Goal: Complete application form

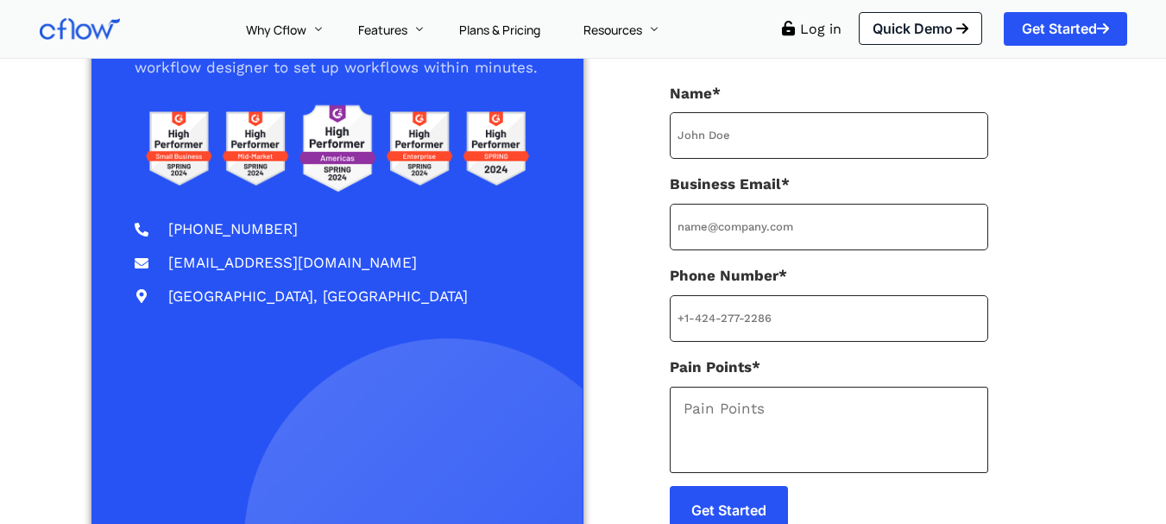
type input "[PHONE_NUMBER]"
type input "[PERSON_NAME]"
type input "[EMAIL_ADDRESS][DOMAIN_NAME]"
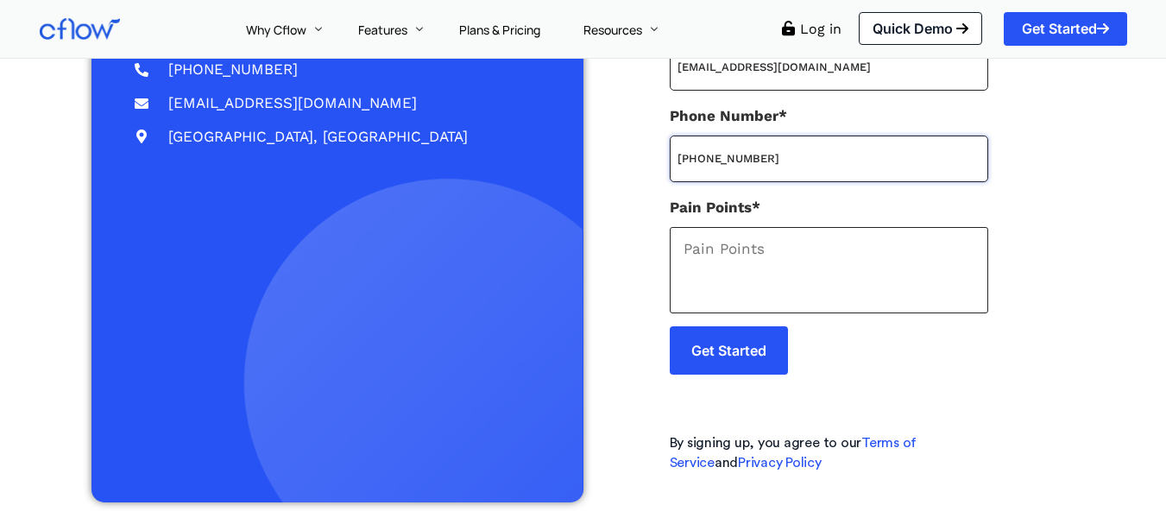
scroll to position [374, 0]
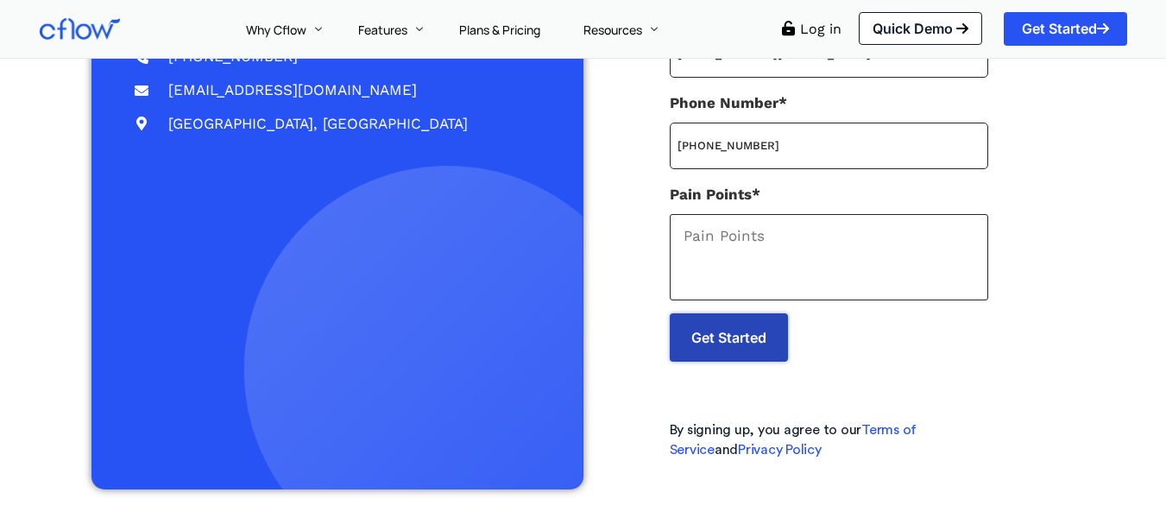
click at [740, 340] on input "Get Started" at bounding box center [729, 337] width 118 height 48
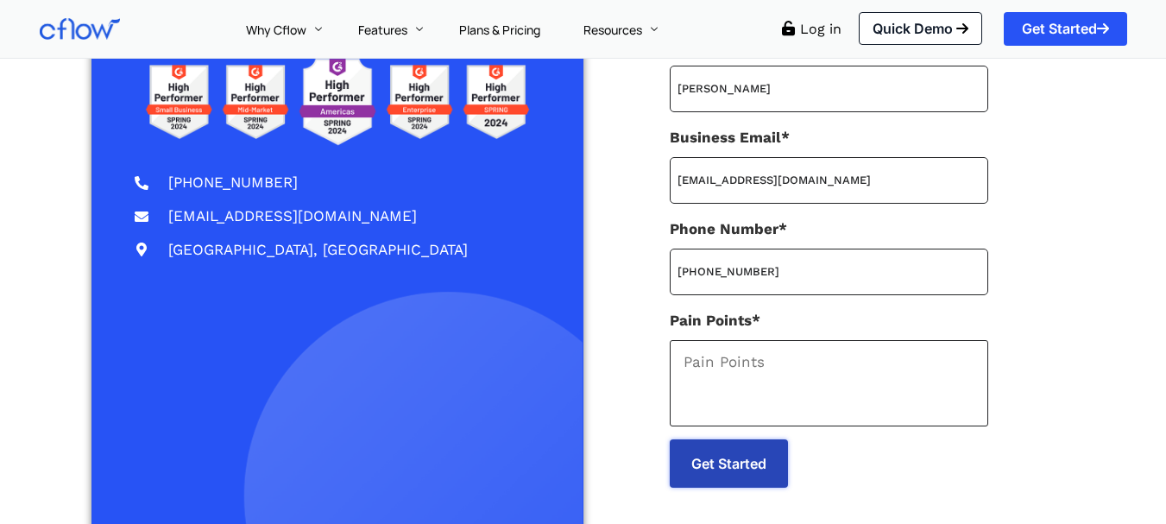
scroll to position [202, 0]
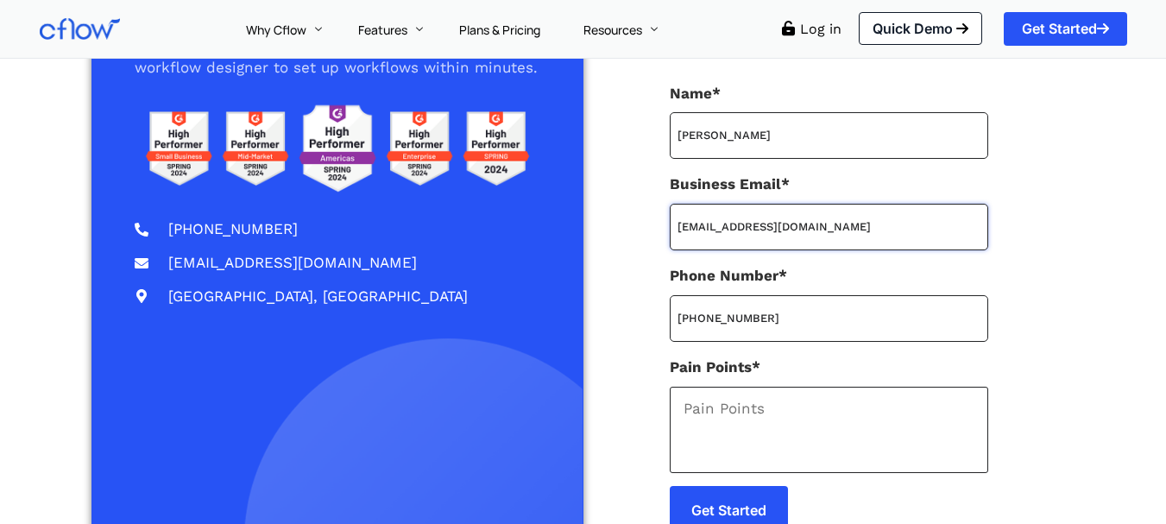
click at [919, 230] on input "[EMAIL_ADDRESS][DOMAIN_NAME]" at bounding box center [829, 227] width 318 height 47
click at [756, 512] on input "Get Started" at bounding box center [729, 510] width 118 height 48
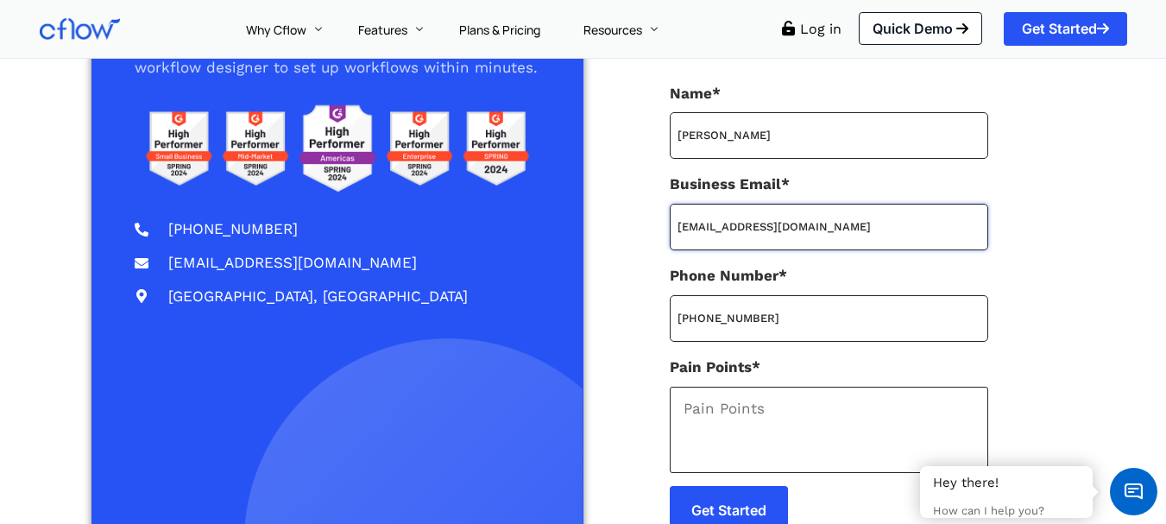
click at [894, 226] on input "[EMAIL_ADDRESS][DOMAIN_NAME]" at bounding box center [829, 227] width 318 height 47
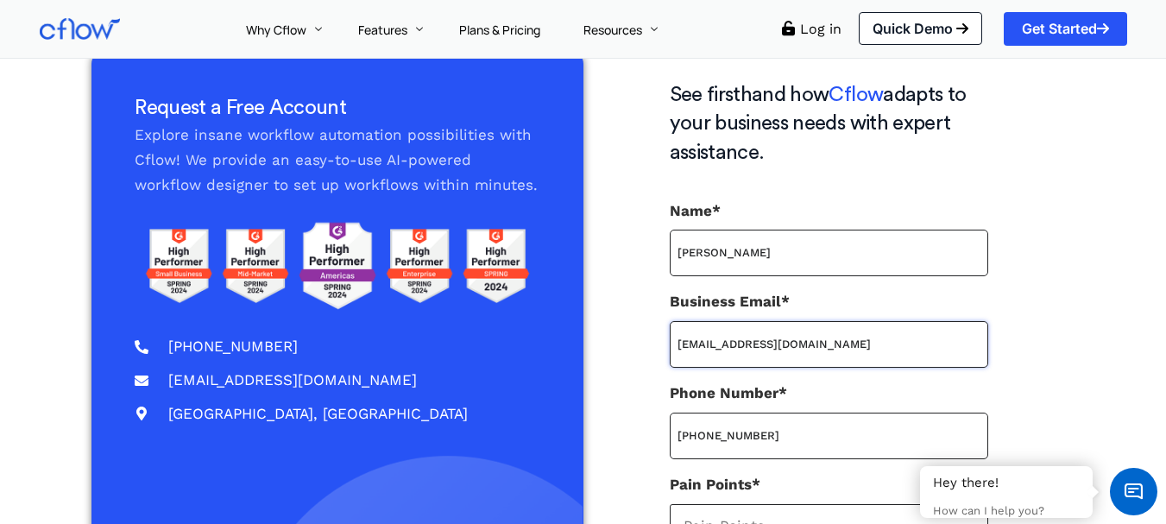
scroll to position [0, 0]
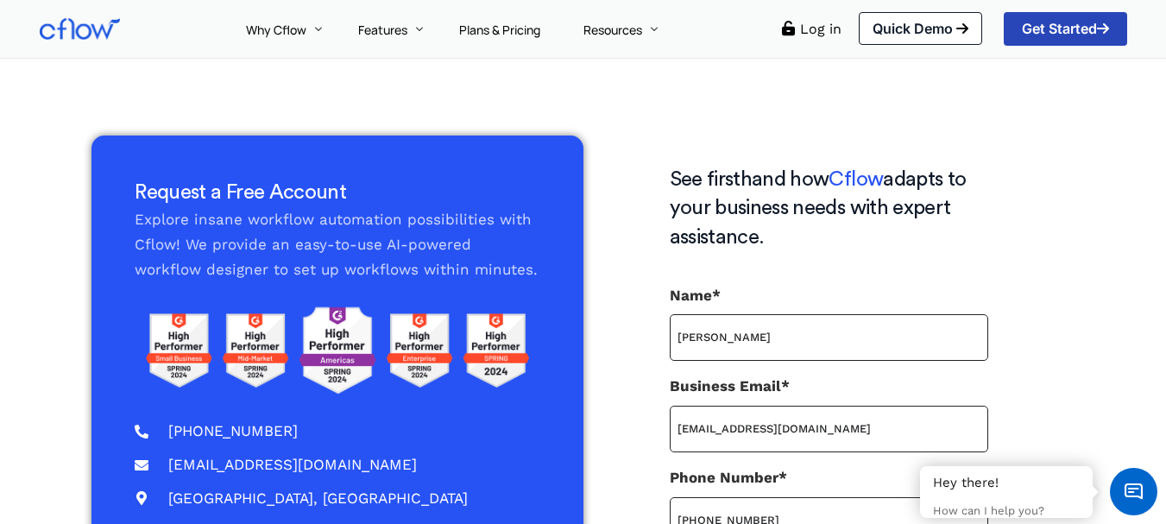
click at [1049, 23] on span "Get Started" at bounding box center [1065, 29] width 87 height 14
